Goal: Task Accomplishment & Management: Manage account settings

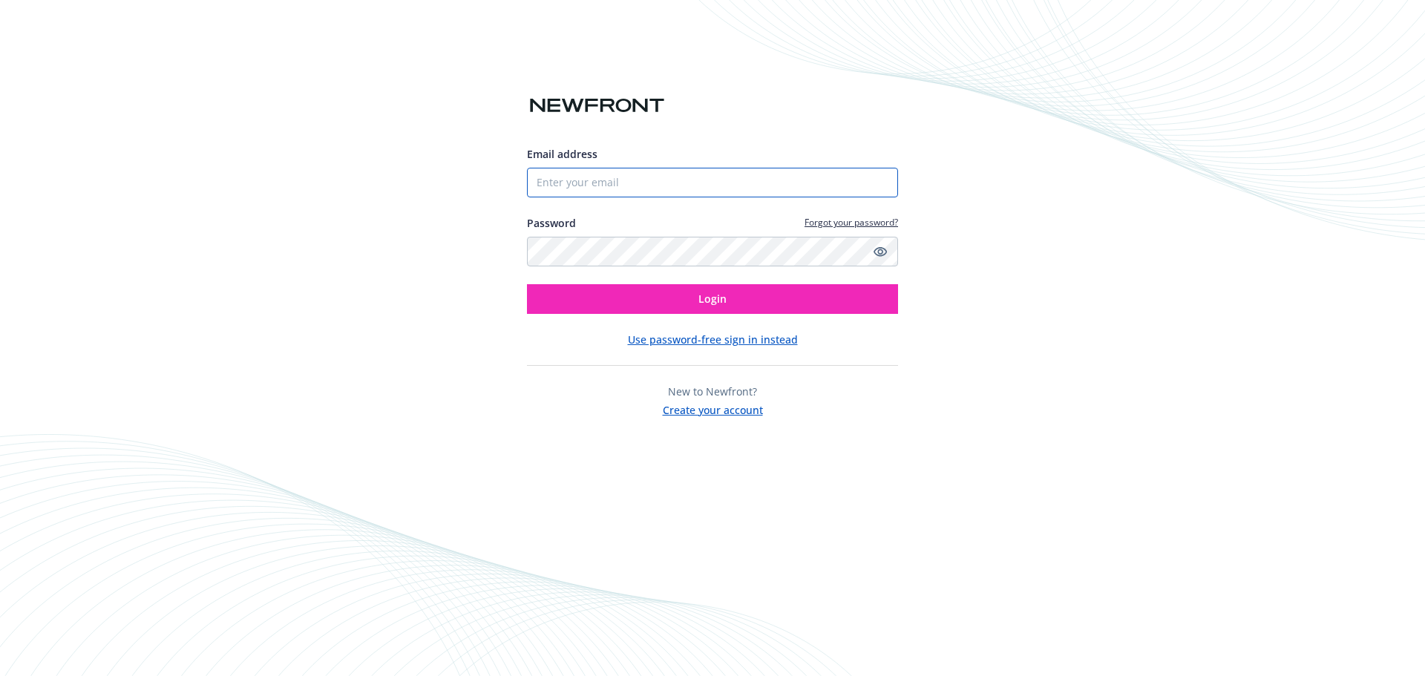
click at [583, 188] on input "Email address" at bounding box center [712, 183] width 371 height 30
paste input "[EMAIL_ADDRESS][DOMAIN_NAME]"
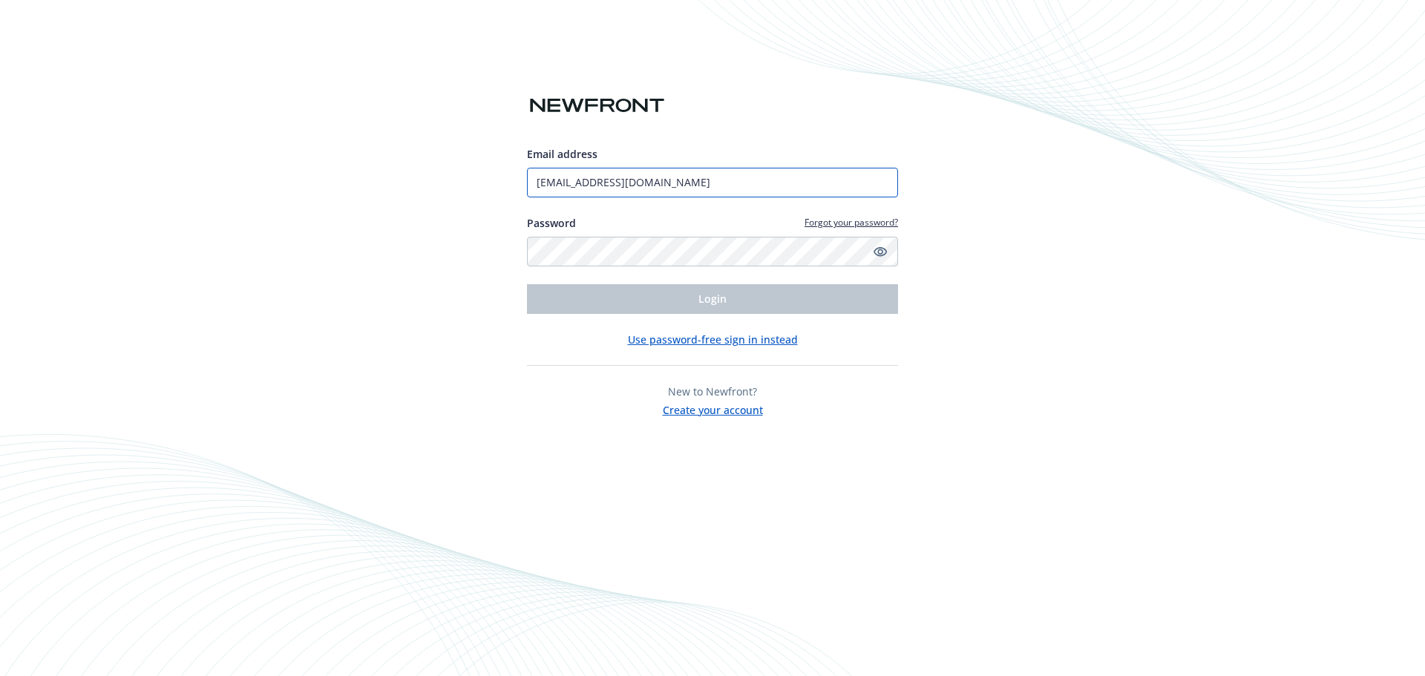
type input "[EMAIL_ADDRESS][DOMAIN_NAME]"
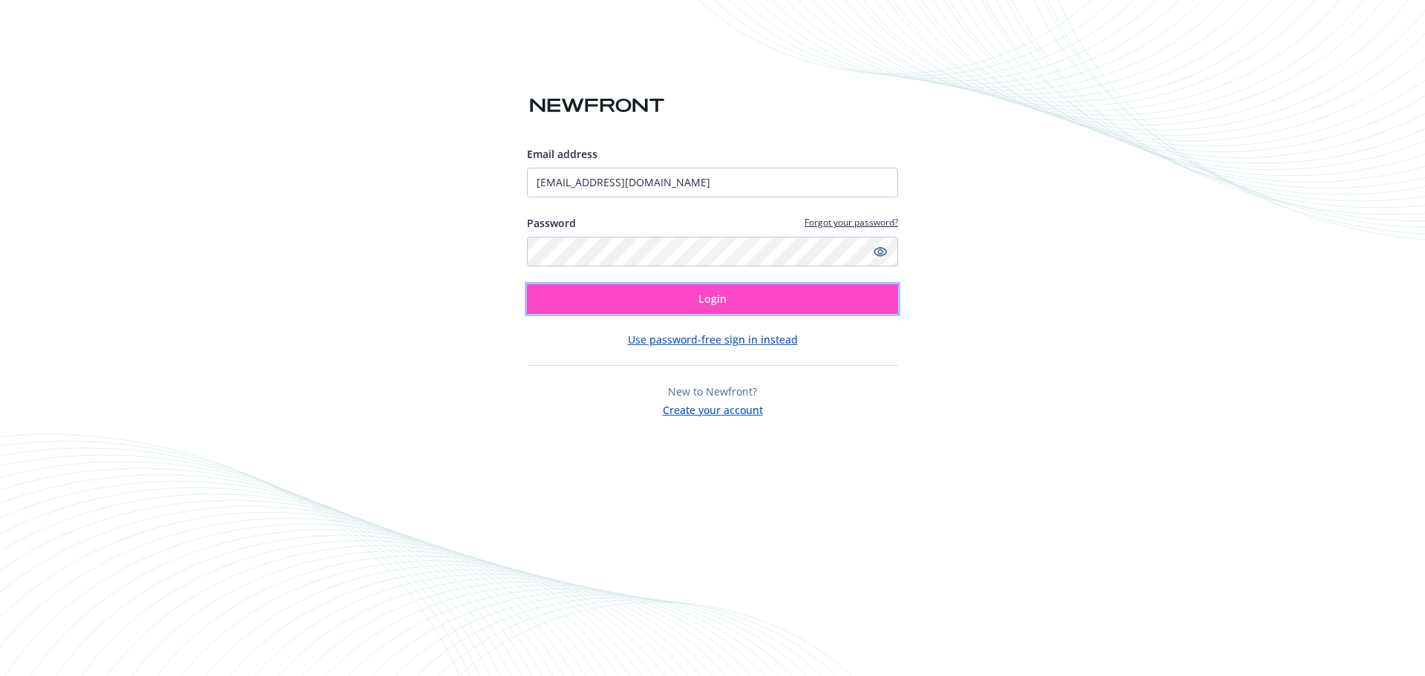
click at [780, 307] on button "Login" at bounding box center [712, 299] width 371 height 30
